Goal: Check status

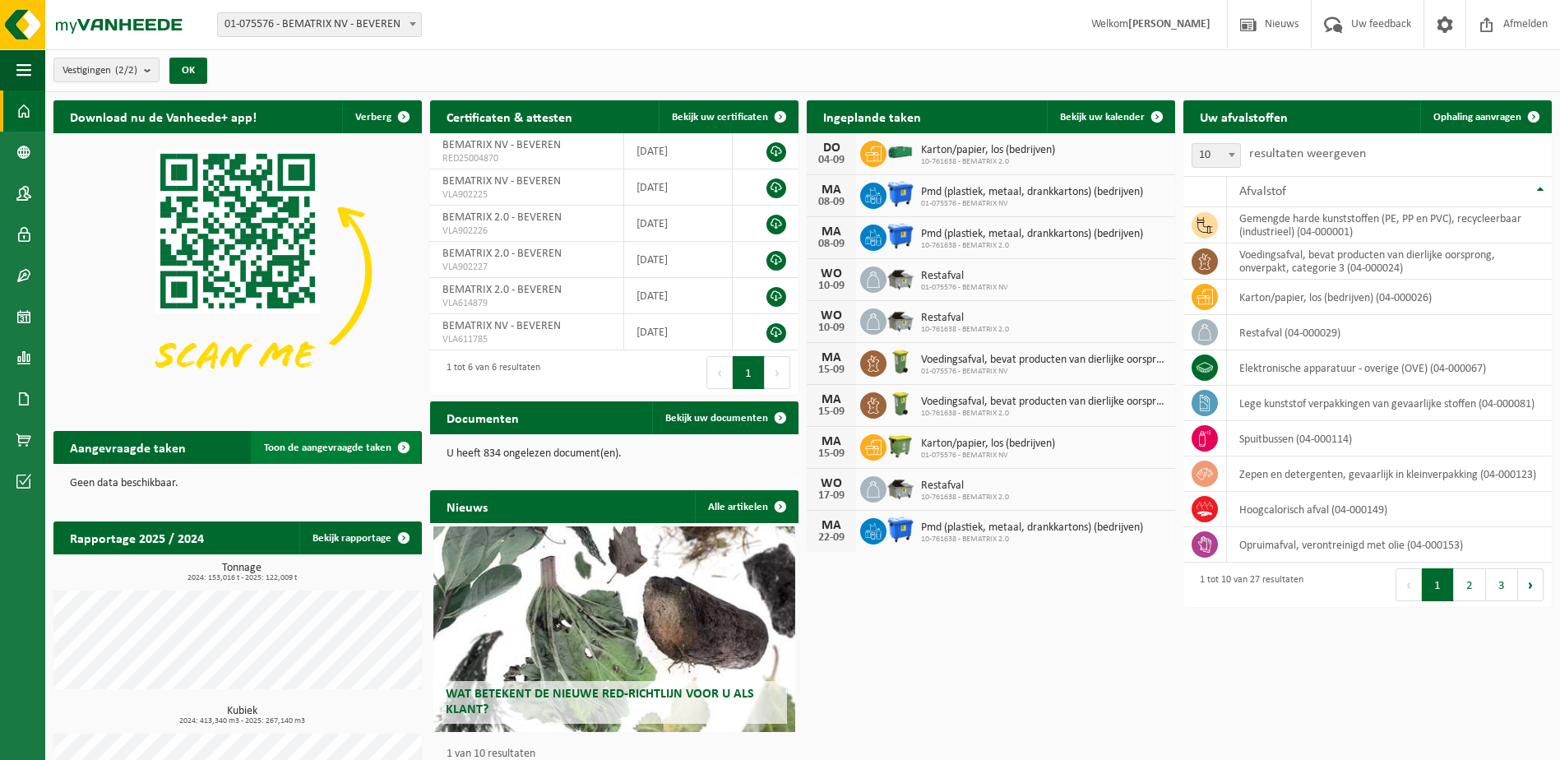
click at [339, 445] on span "Toon de aangevraagde taken" at bounding box center [327, 447] width 127 height 11
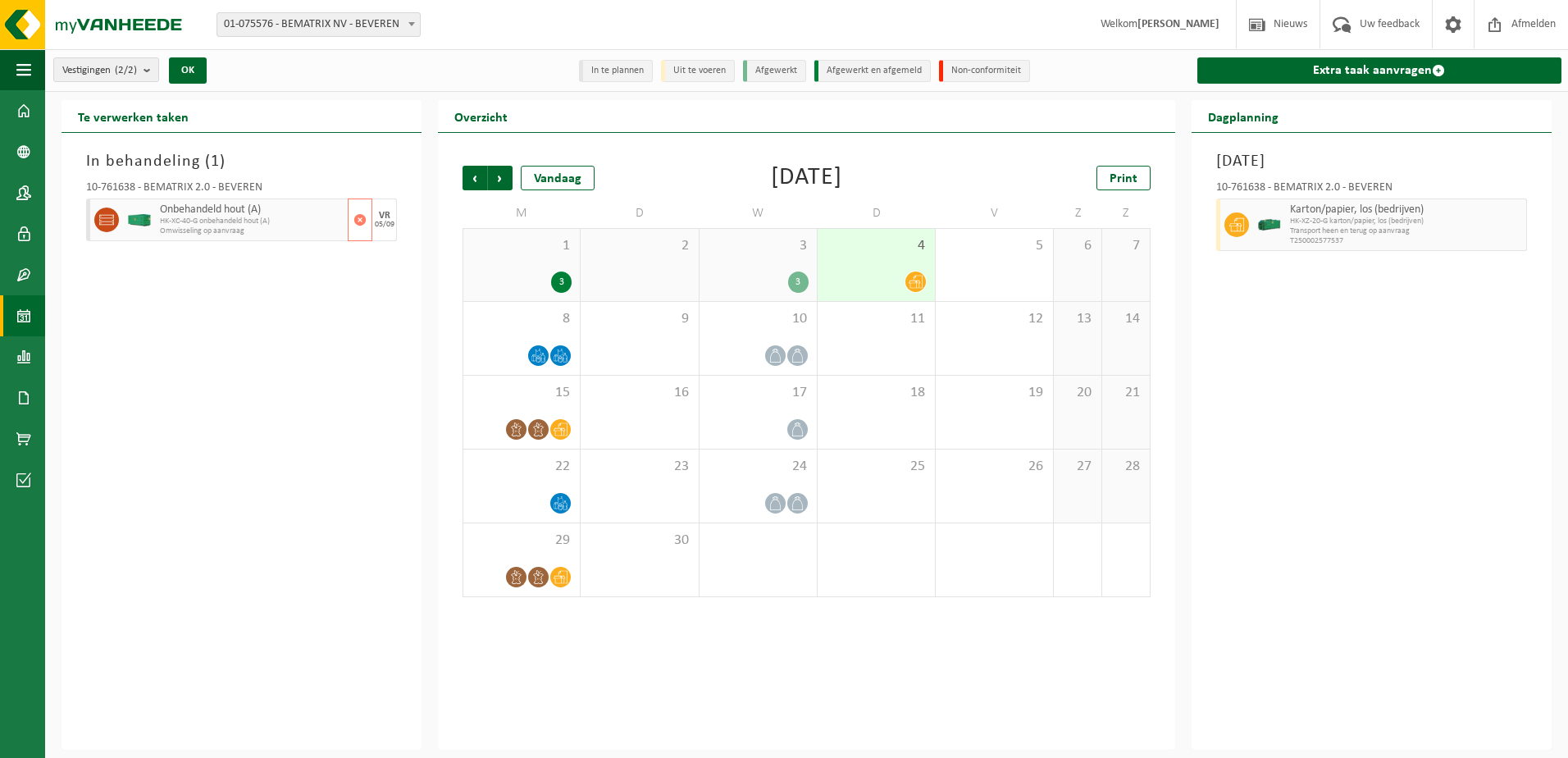
click at [178, 223] on span "HK-XC-40-G onbehandeld hout (A)" at bounding box center [251, 221] width 184 height 10
click at [99, 218] on span at bounding box center [107, 219] width 25 height 25
drag, startPoint x: 99, startPoint y: 218, endPoint x: 161, endPoint y: 317, distance: 116.8
click at [161, 317] on div "In behandeling ( 1 ) 10-761638 - BEMATRIX 2.0 - BEVEREN Onbehandeld hout (A) HK…" at bounding box center [241, 441] width 360 height 616
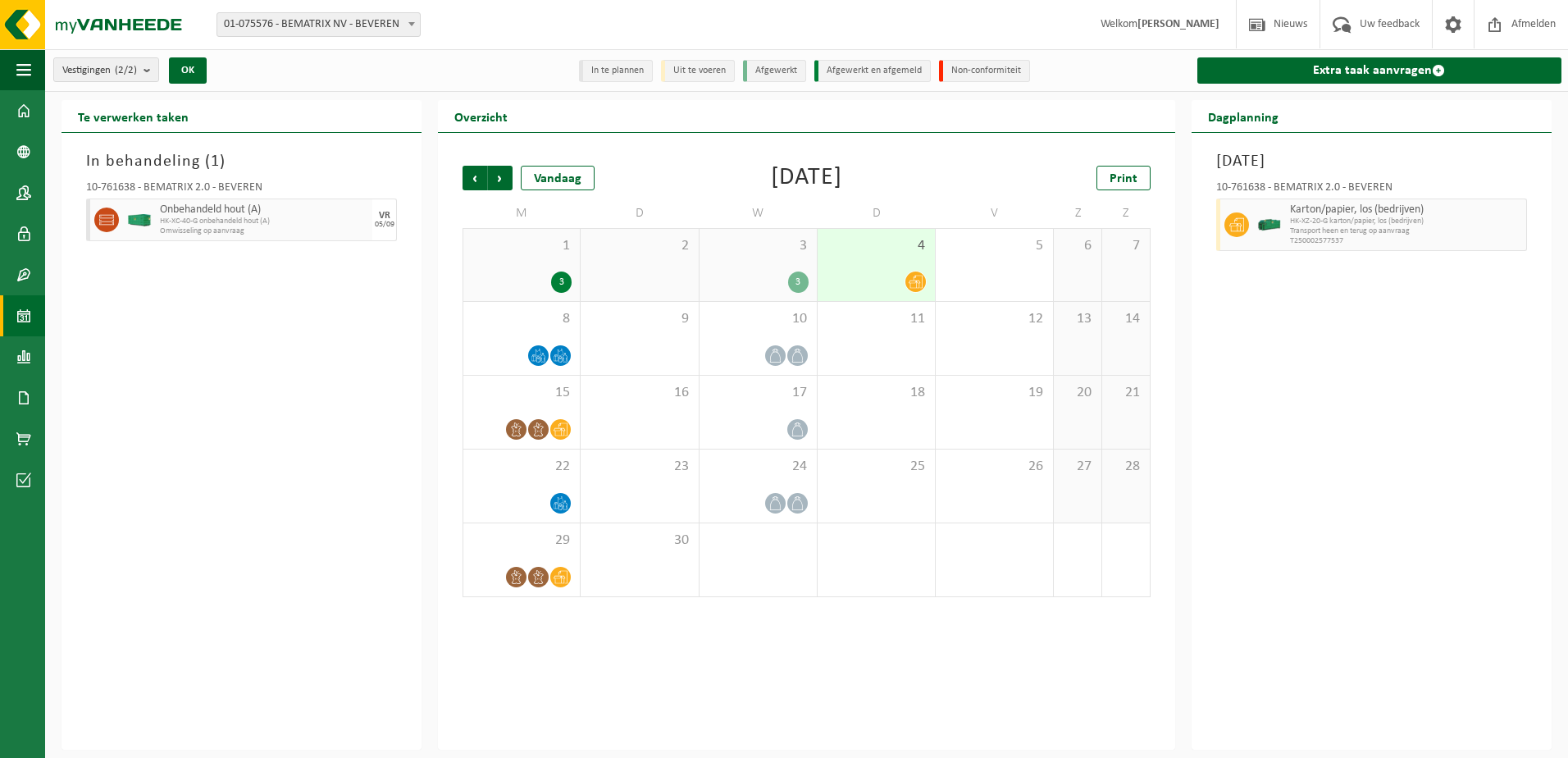
click at [895, 158] on div "Vorige Volgende Vandaag September 2025 Print M D W D V Z Z 1 3 2 3 3 4 5 6 7 8 …" at bounding box center [807, 381] width 704 height 464
